Goal: Task Accomplishment & Management: Manage account settings

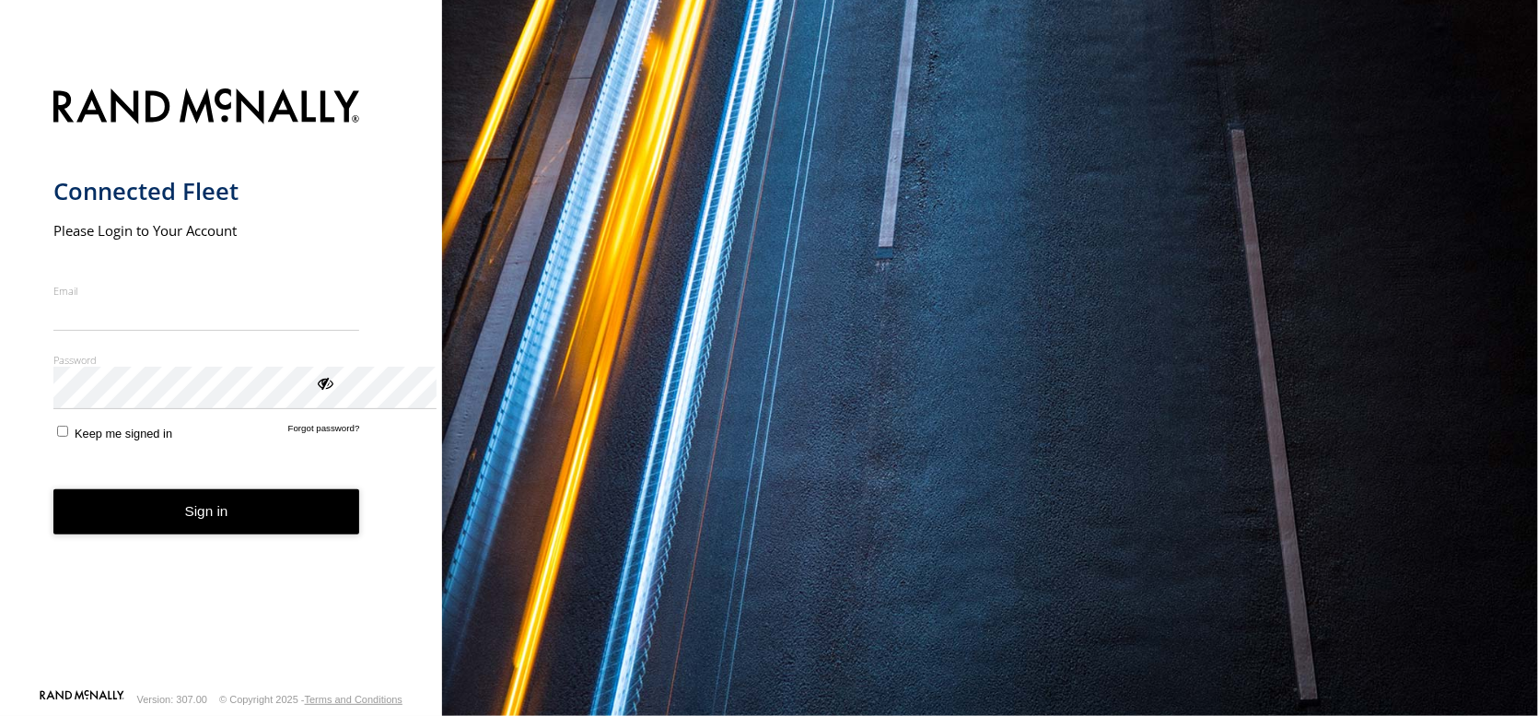
type input "**********"
click at [216, 534] on button "Sign in" at bounding box center [206, 511] width 307 height 45
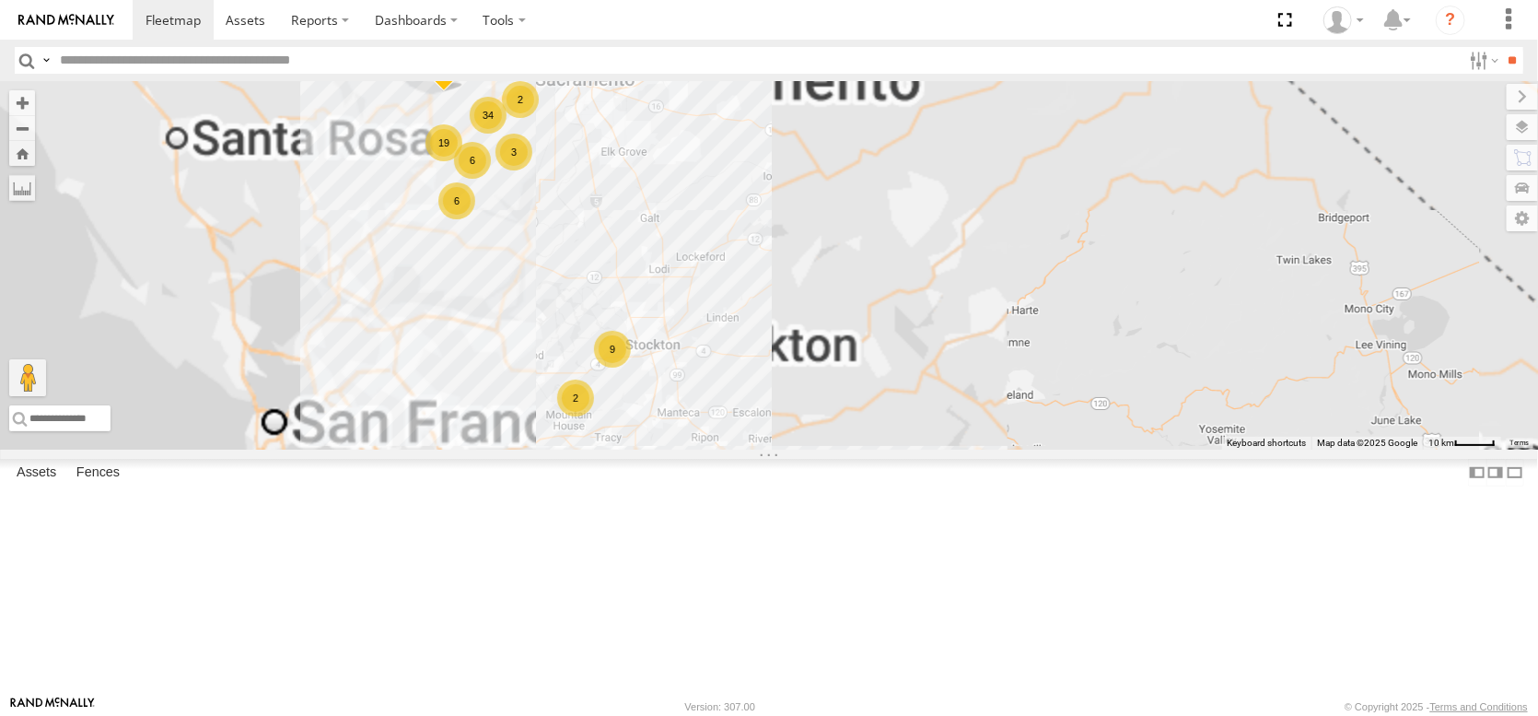
drag, startPoint x: 811, startPoint y: 310, endPoint x: 845, endPoint y: 515, distance: 207.3
click at [845, 449] on div "FRONTLOADER JD344H PT2412 AL2129 PT2401 AL2270 34 3 9 2 6 19 9 2 5 2 AL2262 22 …" at bounding box center [769, 265] width 1538 height 368
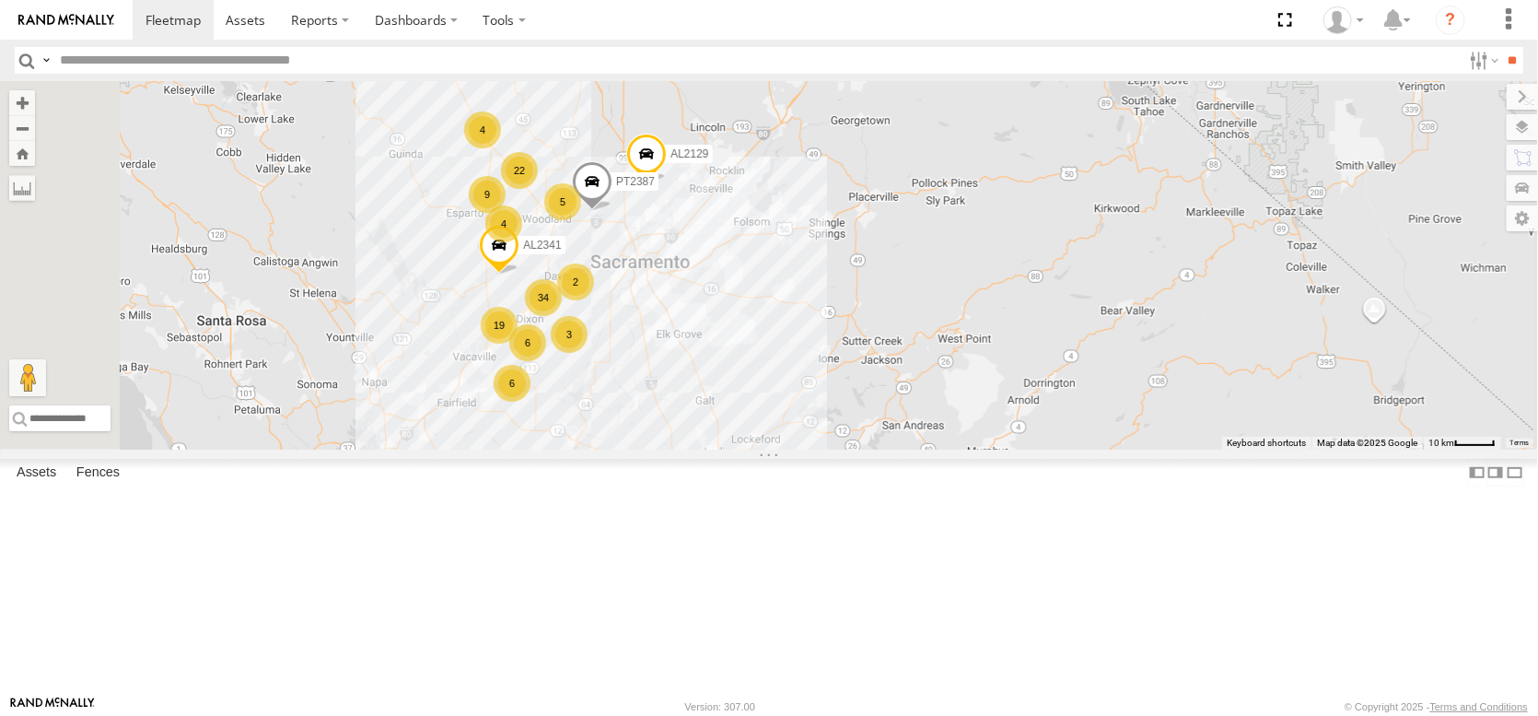
drag, startPoint x: 617, startPoint y: 294, endPoint x: 687, endPoint y: 506, distance: 223.1
click at [687, 449] on div "FRONTLOADER JD344H PT2412 AL2129 PT2401 AL2270 34 3 9 2 6 19 9 2 5 2 AL2262 22 …" at bounding box center [769, 265] width 1538 height 368
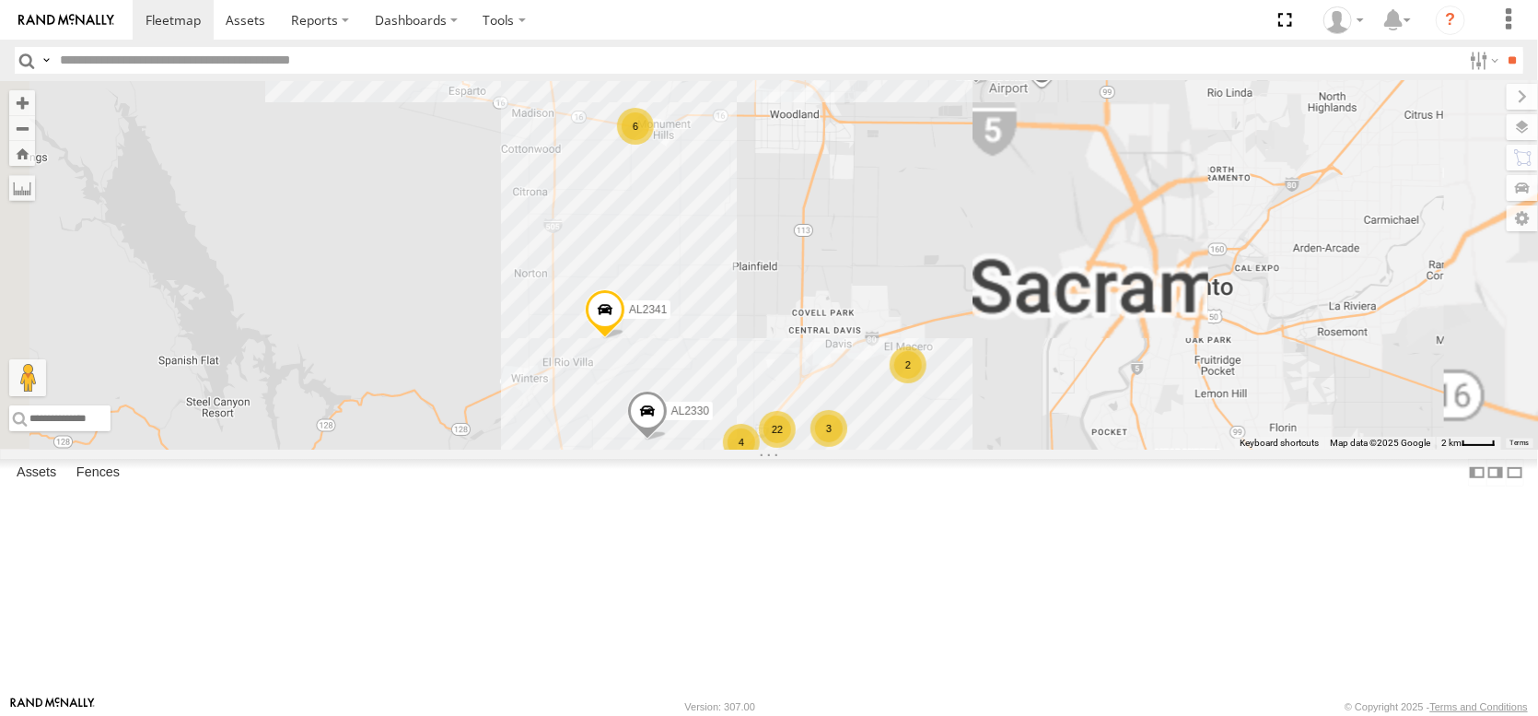
drag, startPoint x: 814, startPoint y: 562, endPoint x: 736, endPoint y: 431, distance: 152.4
click at [736, 431] on div "FRONTLOADER JD344H PT2412 AL2129 PT2401 AL2270 AL2262 PT2387 AL2341 AL2359 PT24…" at bounding box center [769, 265] width 1538 height 368
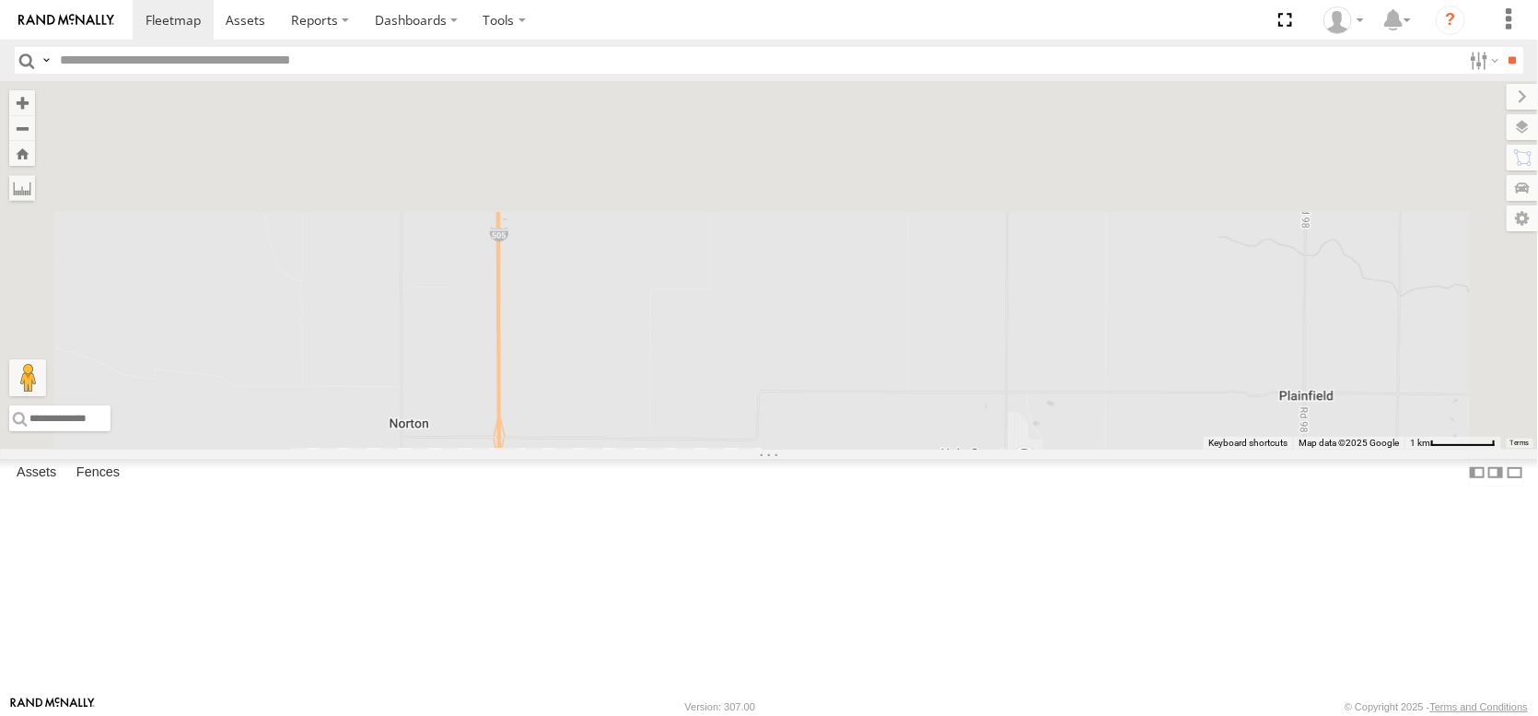
drag, startPoint x: 691, startPoint y: 380, endPoint x: 746, endPoint y: 688, distance: 312.6
click at [747, 715] on html at bounding box center [769, 358] width 1538 height 716
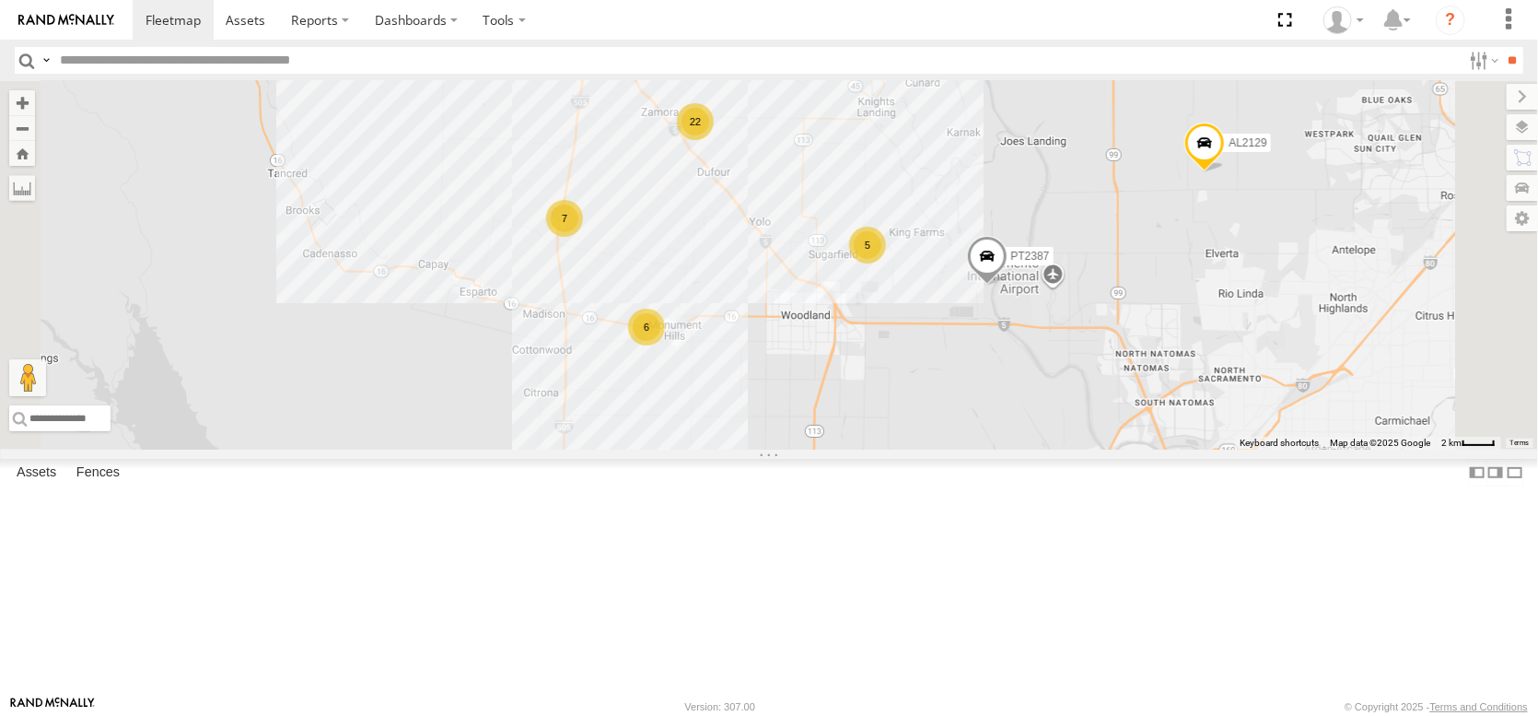
drag, startPoint x: 841, startPoint y: 232, endPoint x: 841, endPoint y: 404, distance: 172.2
click at [842, 404] on div "FRONTLOADER JD344H PT2412 AL2129 PT2401 AL2270 AL2262 PT2387 AL2341 AL2359 PT24…" at bounding box center [769, 265] width 1538 height 368
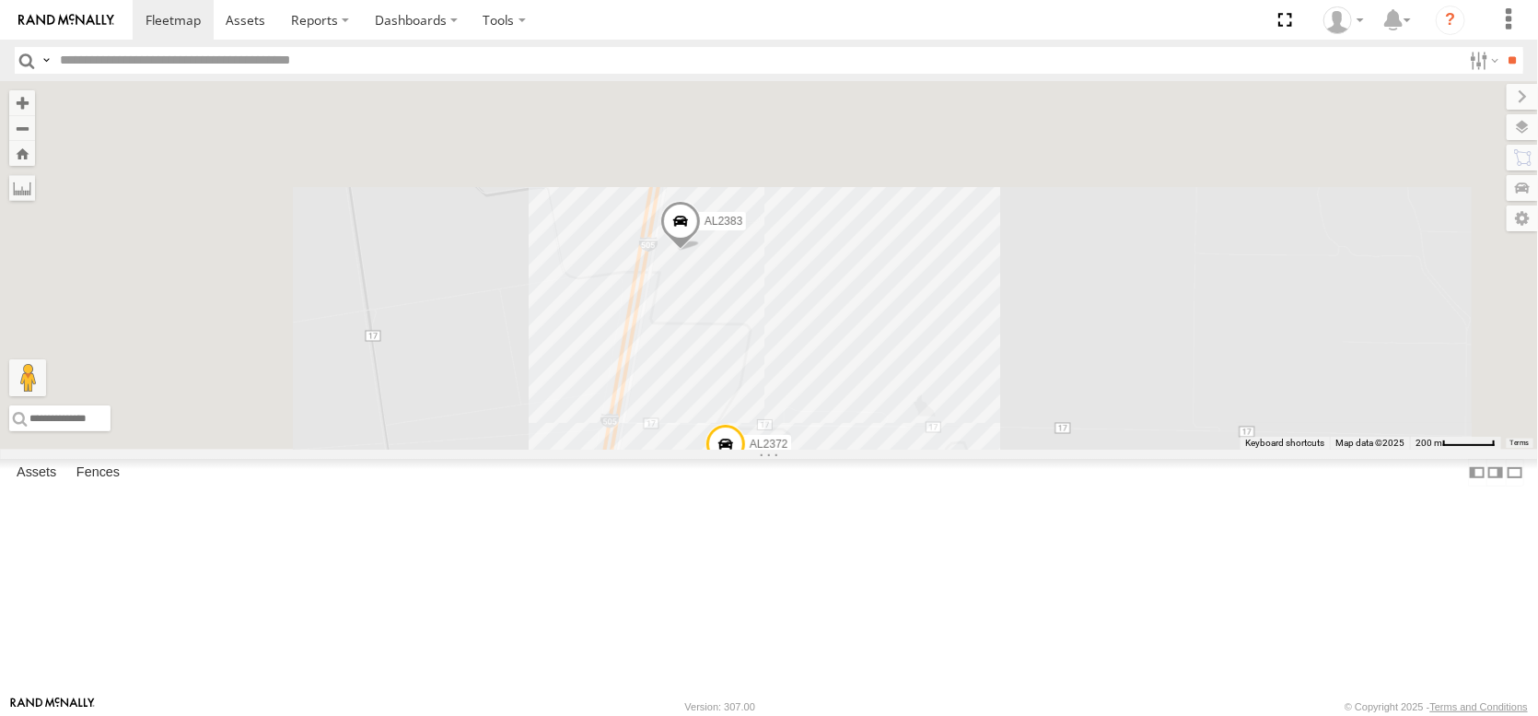
drag, startPoint x: 960, startPoint y: 349, endPoint x: 1030, endPoint y: 655, distance: 313.7
click at [1034, 449] on div "FRONTLOADER JD344H PT2412 AL2129 PT2401 AL2270 AL2262 PT2387 AL2341 AL2359 PT24…" at bounding box center [769, 265] width 1538 height 368
click at [1524, 140] on label at bounding box center [1504, 127] width 67 height 26
click at [0, 0] on span "Basemaps" at bounding box center [0, 0] width 0 height 0
click at [0, 0] on span "Satellite + Roadmap" at bounding box center [0, 0] width 0 height 0
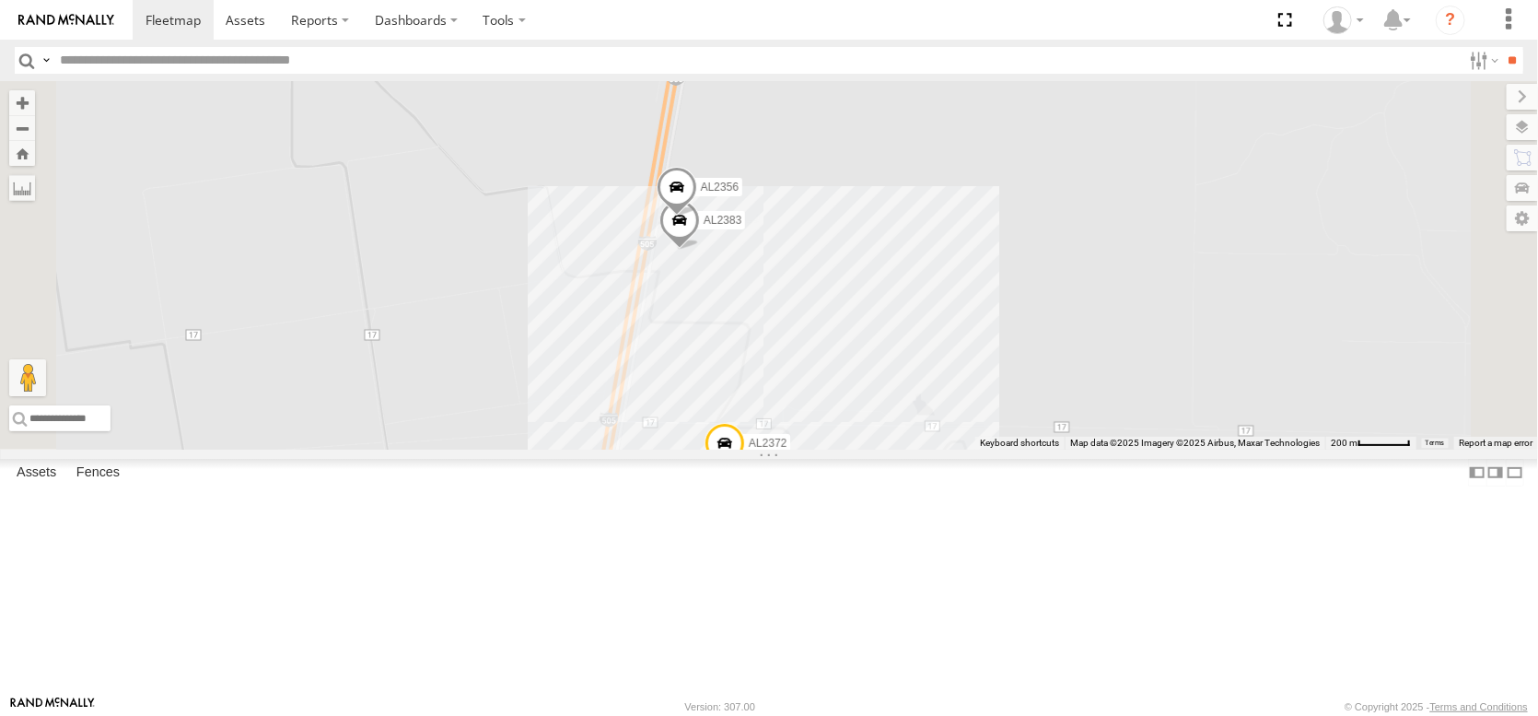
click at [0, 0] on label at bounding box center [0, 0] width 0 height 0
click at [0, 0] on span "Satellite + Roadmap" at bounding box center [0, 0] width 0 height 0
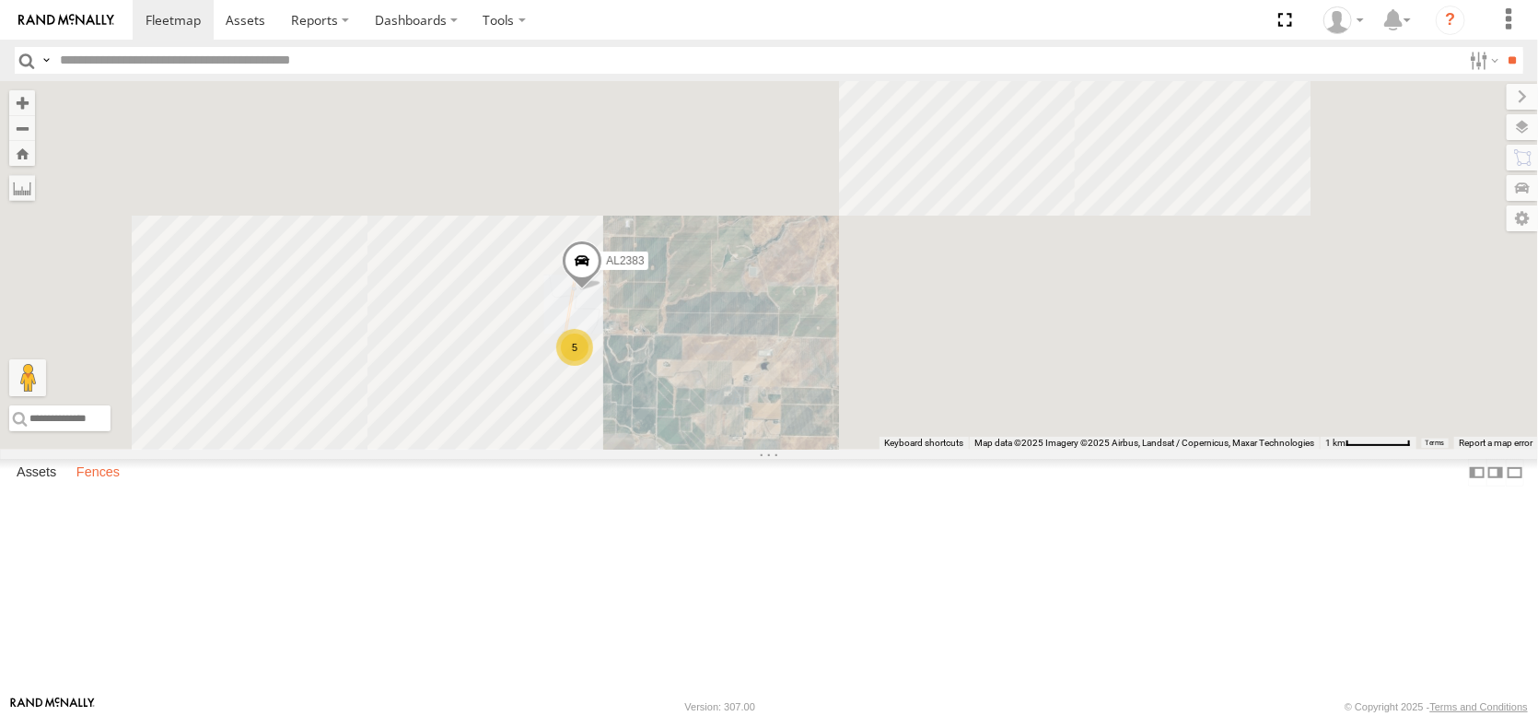
click at [129, 485] on label "Fences" at bounding box center [98, 473] width 62 height 26
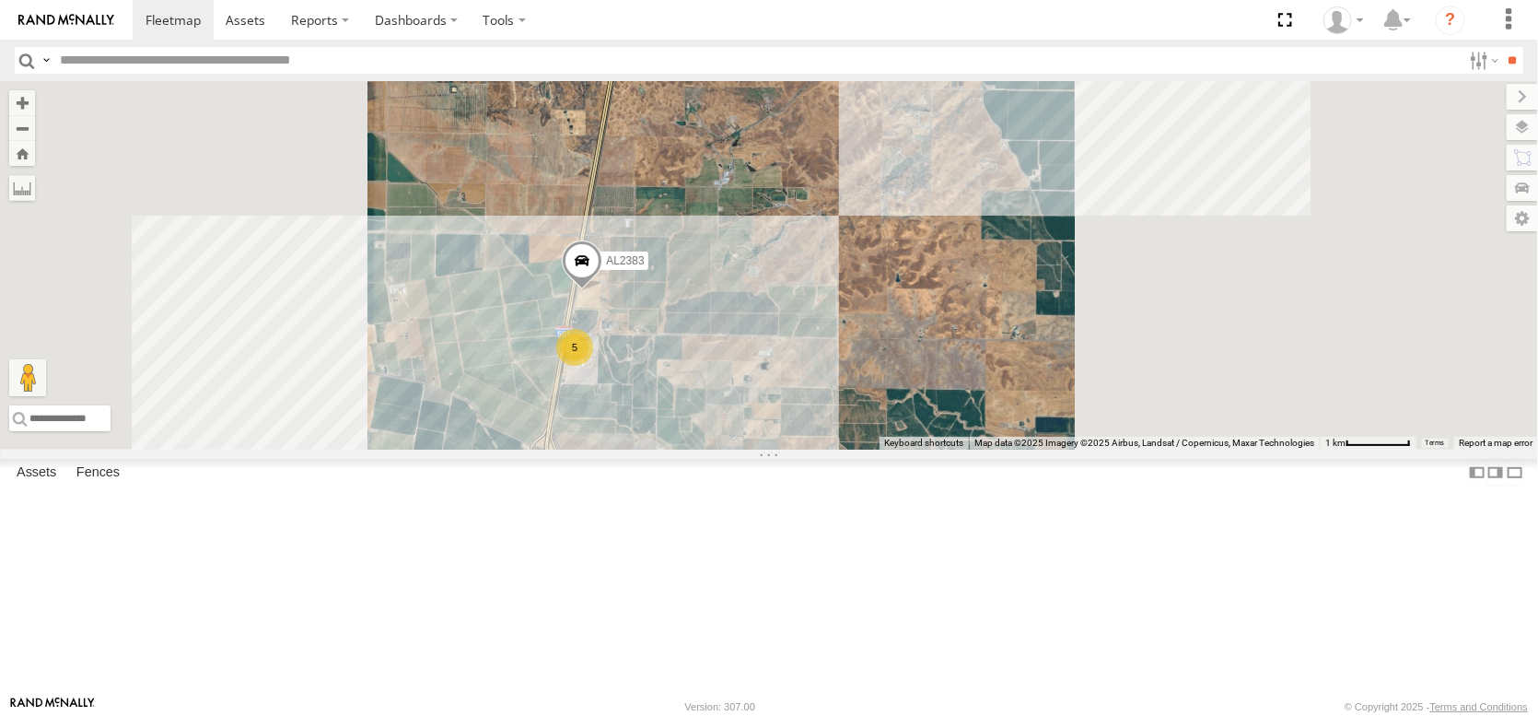
click at [811, 449] on div "FRONTLOADER JD344H PT2412 AL2129 PT2401 AL2270 AL2262 PT2387 AL2341 AL2359 PT24…" at bounding box center [769, 265] width 1538 height 368
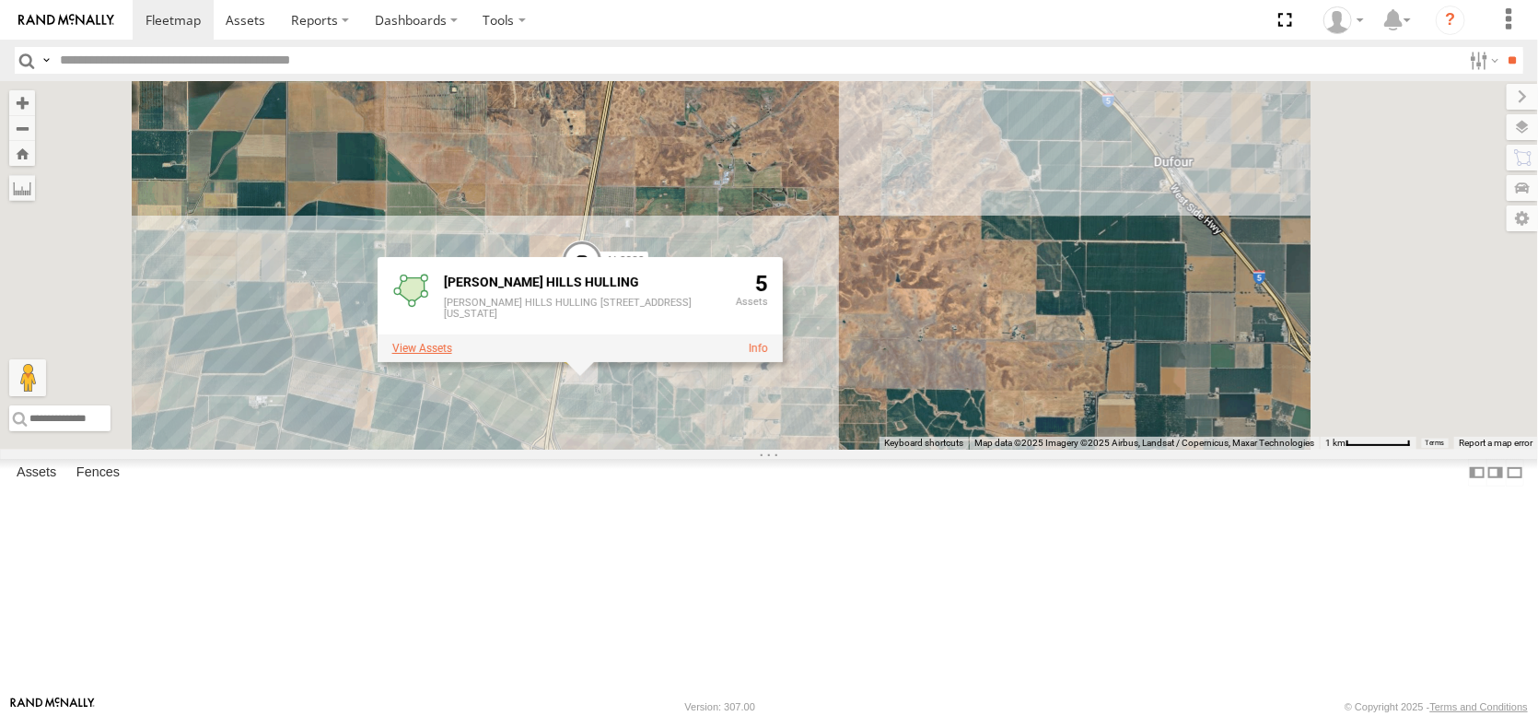
click at [452, 356] on label at bounding box center [422, 349] width 60 height 13
click at [0, 0] on link "Edit Fence" at bounding box center [0, 0] width 0 height 0
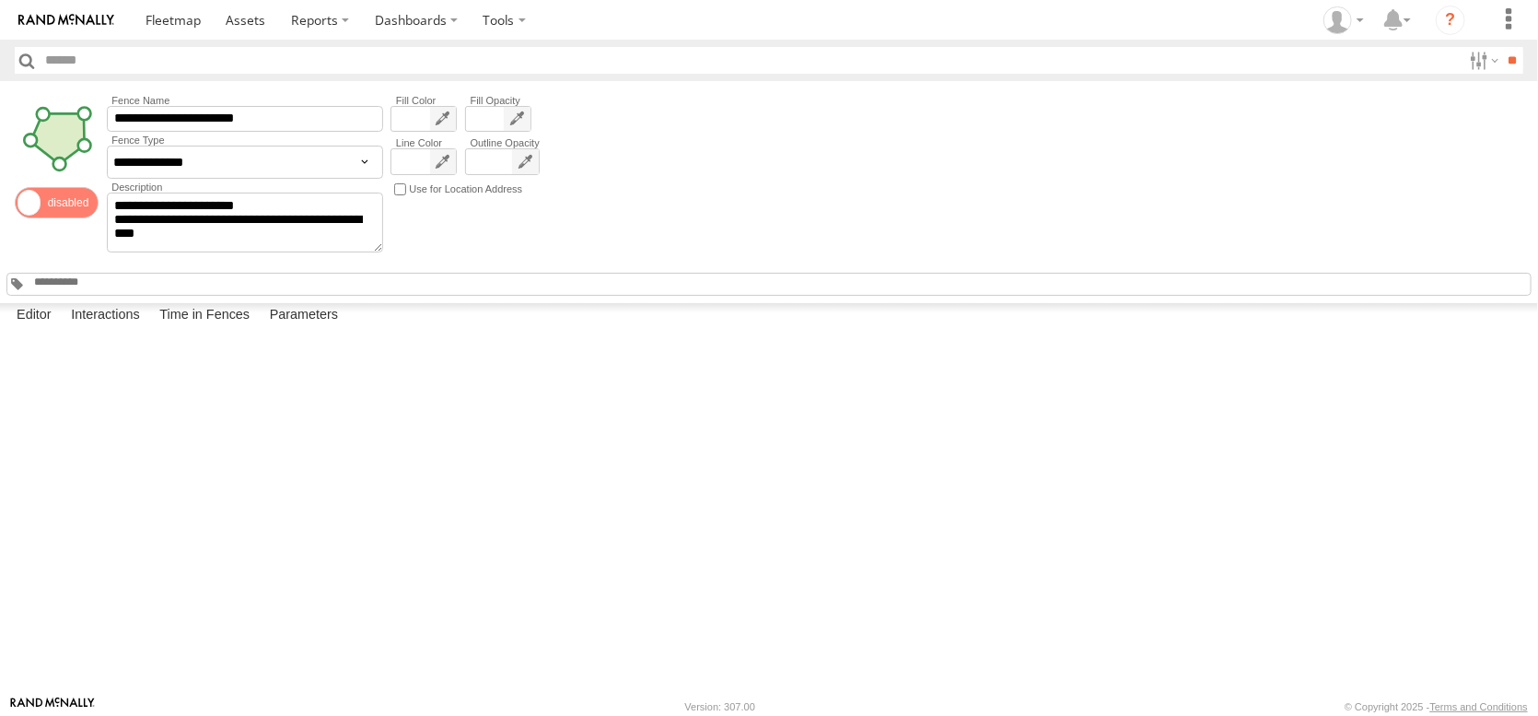
drag, startPoint x: 990, startPoint y: 479, endPoint x: 984, endPoint y: 556, distance: 77.6
click at [0, 0] on div at bounding box center [0, 0] width 0 height 0
click at [0, 0] on button "Satellite" at bounding box center [0, 0] width 0 height 0
click at [0, 0] on div at bounding box center [0, 0] width 0 height 0
drag, startPoint x: 939, startPoint y: 522, endPoint x: 918, endPoint y: 447, distance: 78.2
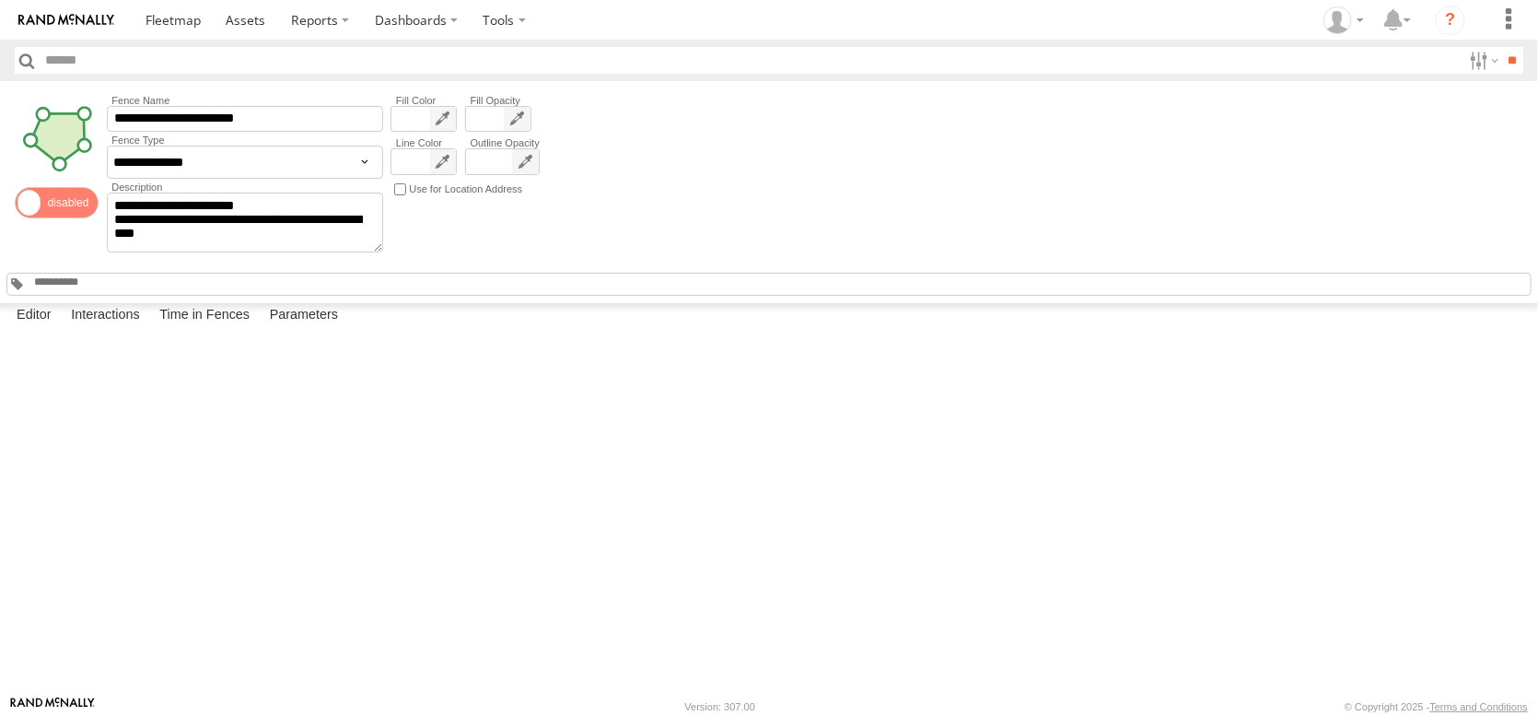
drag, startPoint x: 931, startPoint y: 517, endPoint x: 956, endPoint y: 445, distance: 76.0
click at [0, 0] on div at bounding box center [0, 0] width 0 height 0
drag, startPoint x: 952, startPoint y: 441, endPoint x: 956, endPoint y: 452, distance: 11.7
click at [112, 329] on label "Interactions" at bounding box center [106, 316] width 88 height 26
click at [201, 22] on span at bounding box center [173, 20] width 55 height 18
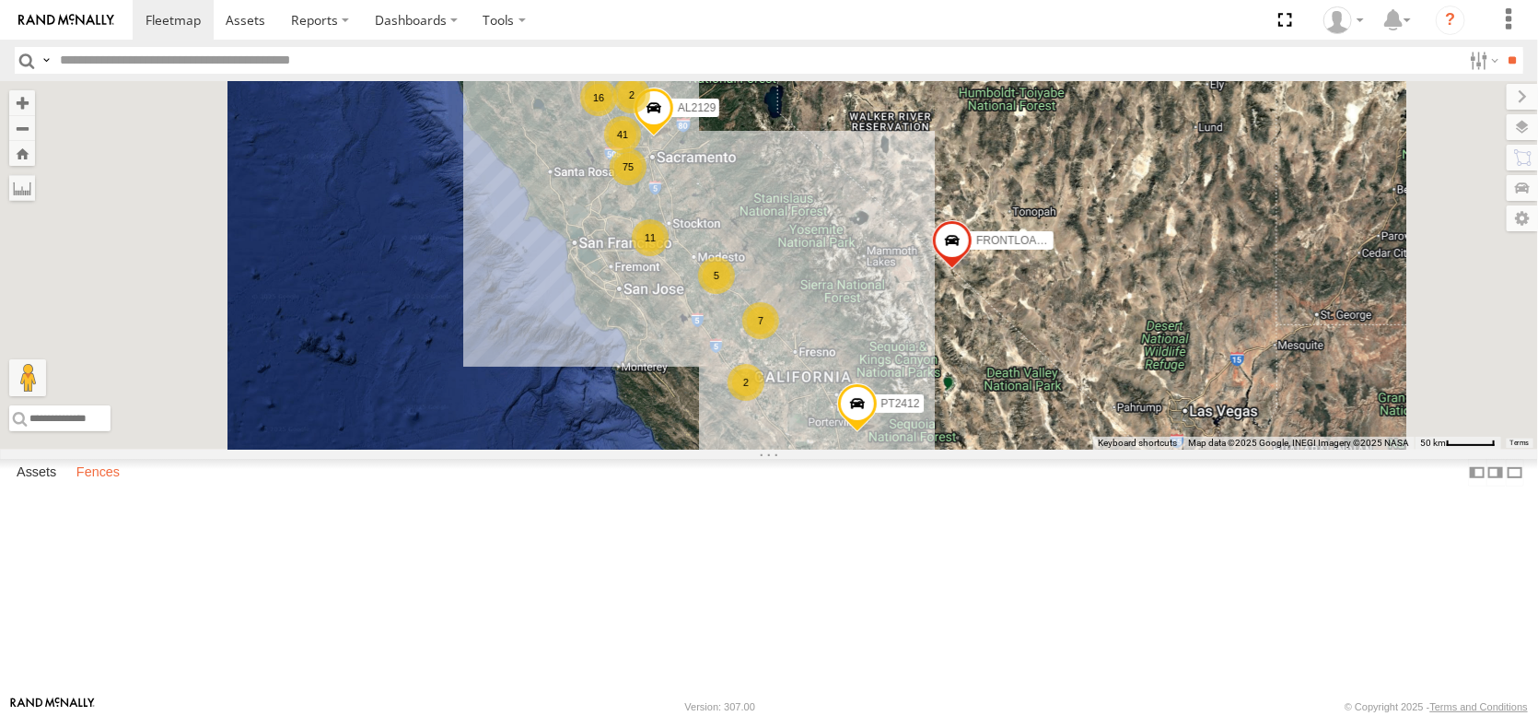
click at [129, 485] on label "Fences" at bounding box center [98, 473] width 62 height 26
click at [0, 0] on div "[PERSON_NAME] Farms [PERSON_NAME] Pistachio Plant" at bounding box center [0, 0] width 0 height 0
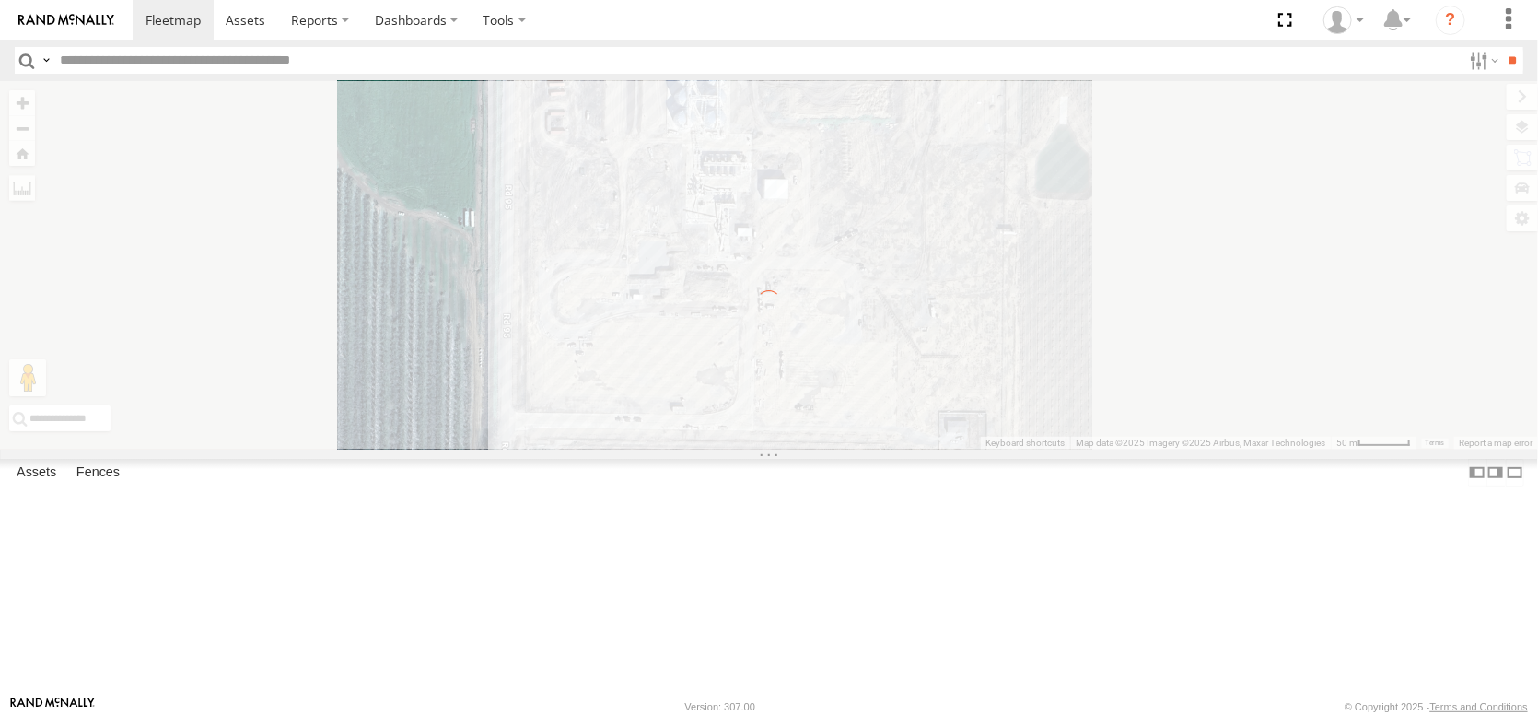
scroll to position [0, 0]
